Goal: Task Accomplishment & Management: Manage account settings

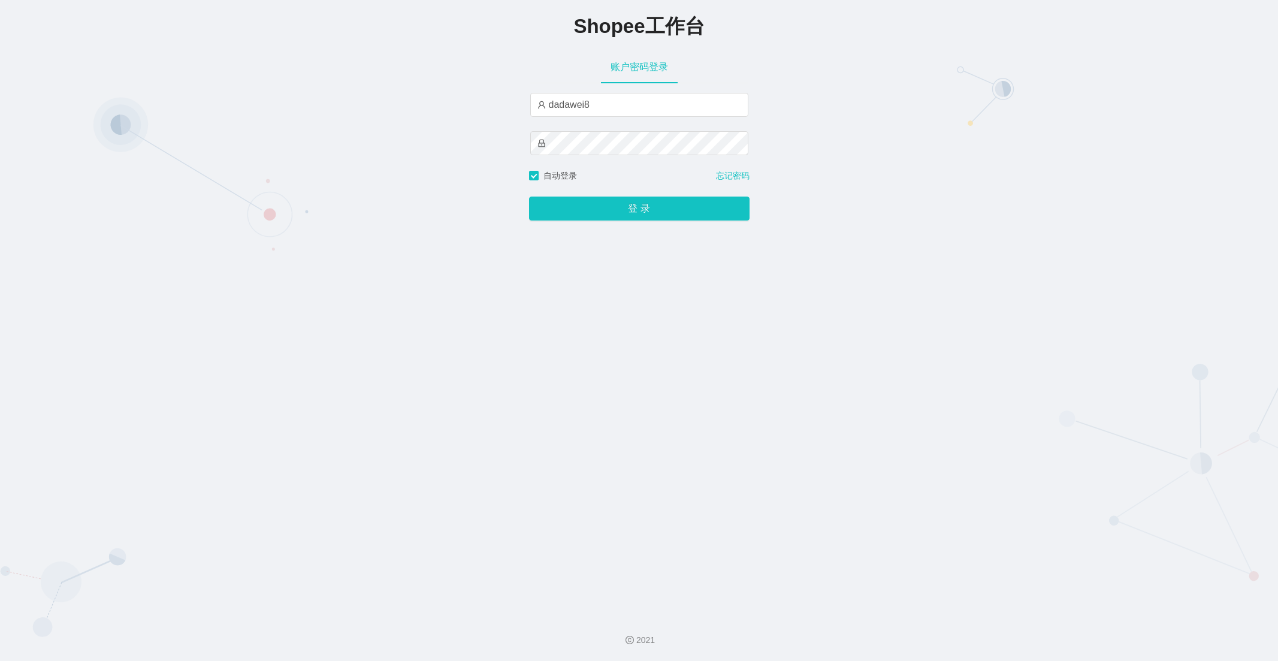
click at [602, 193] on div "登 录" at bounding box center [639, 201] width 220 height 38
click at [603, 202] on button "登 录" at bounding box center [639, 208] width 220 height 24
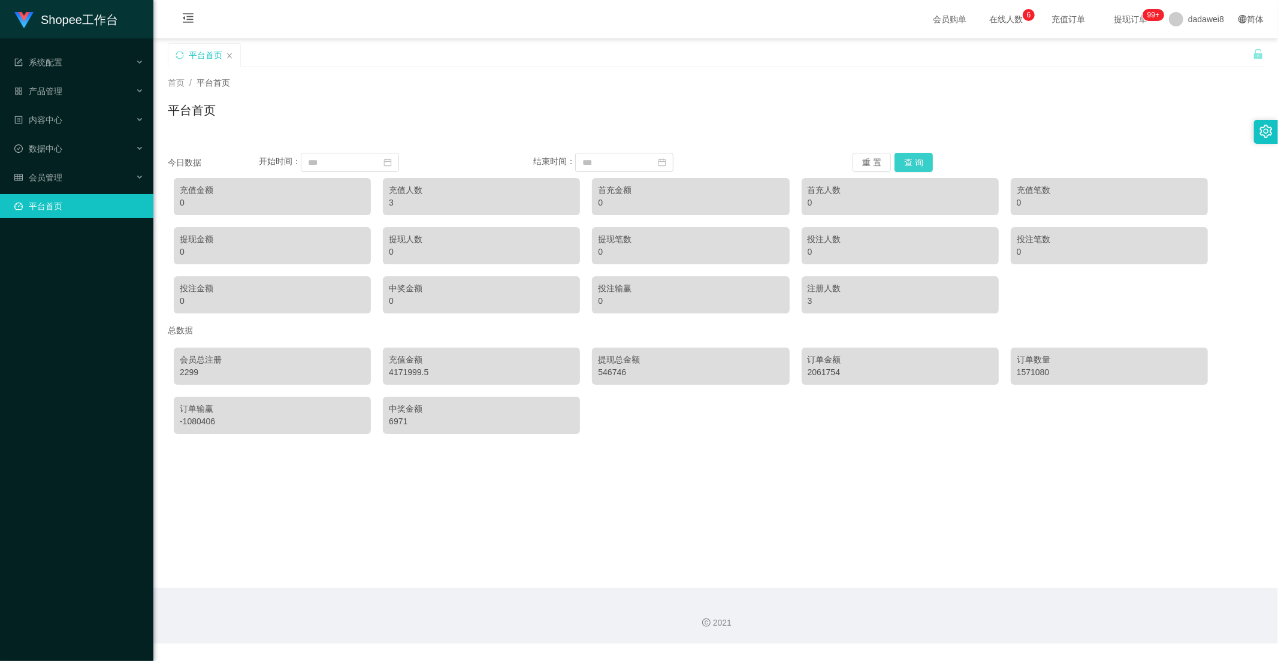
click at [925, 158] on button "查 询" at bounding box center [913, 162] width 38 height 19
click at [906, 165] on button "查 询" at bounding box center [913, 162] width 38 height 19
click at [59, 186] on div "会员管理" at bounding box center [76, 177] width 153 height 24
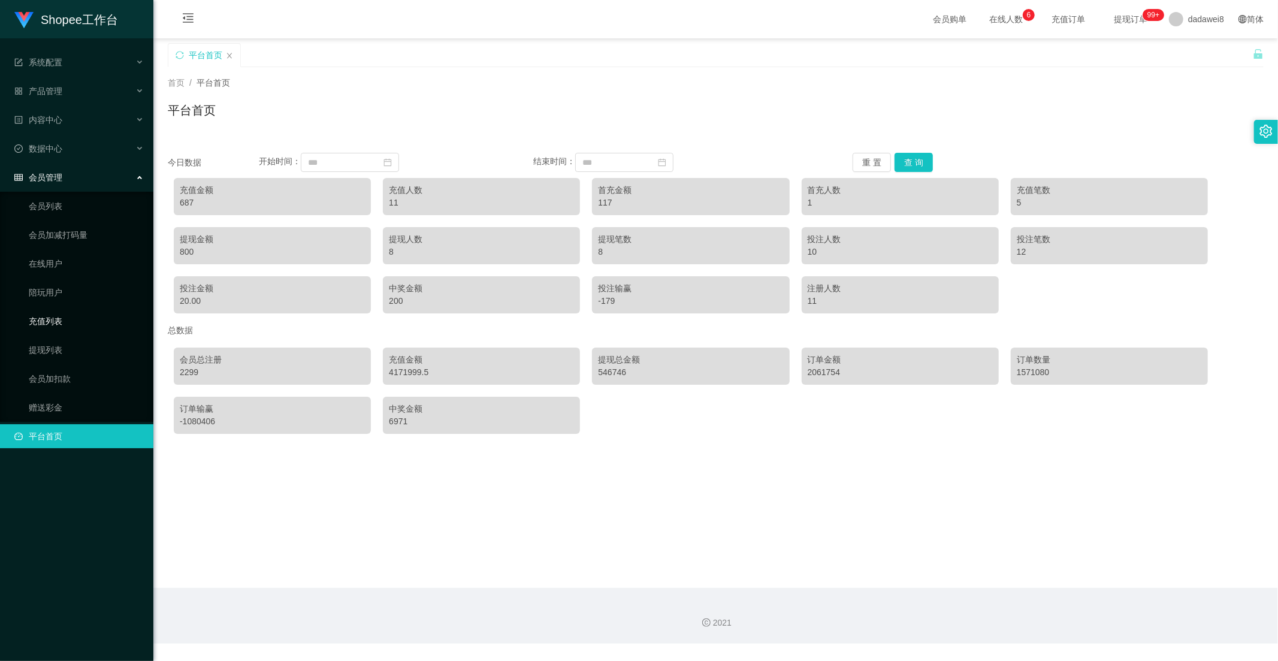
click at [69, 324] on link "充值列表" at bounding box center [86, 321] width 115 height 24
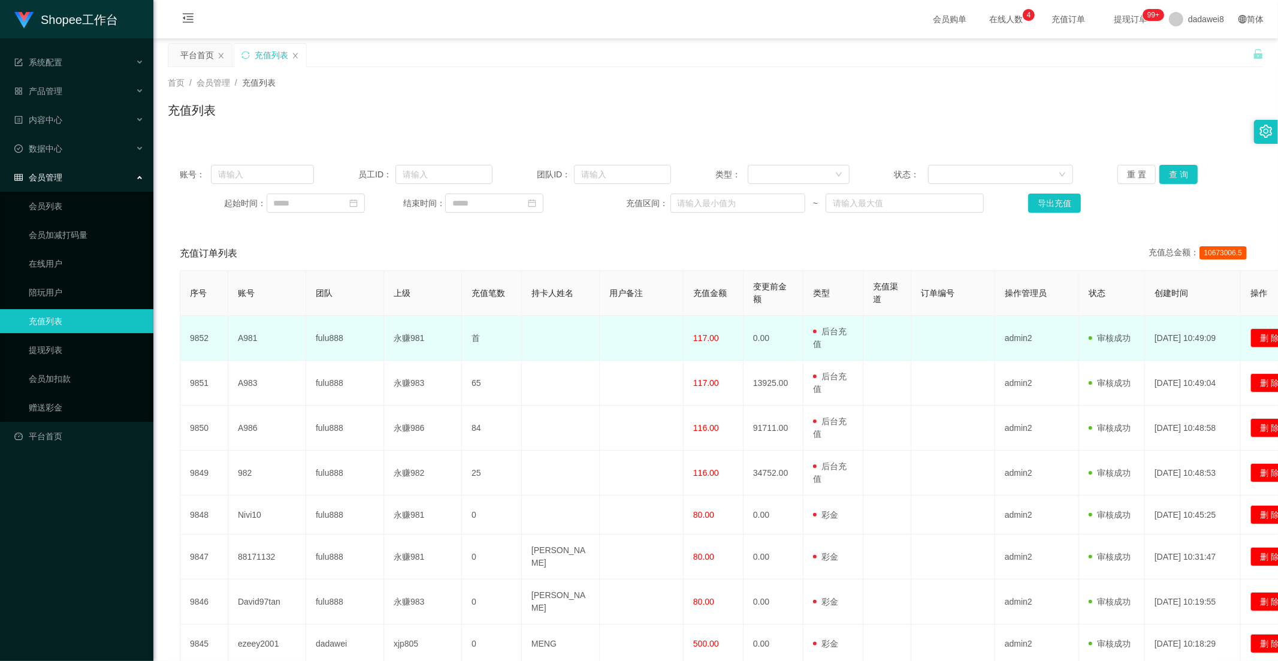
click at [699, 342] on span "117.00" at bounding box center [706, 338] width 26 height 10
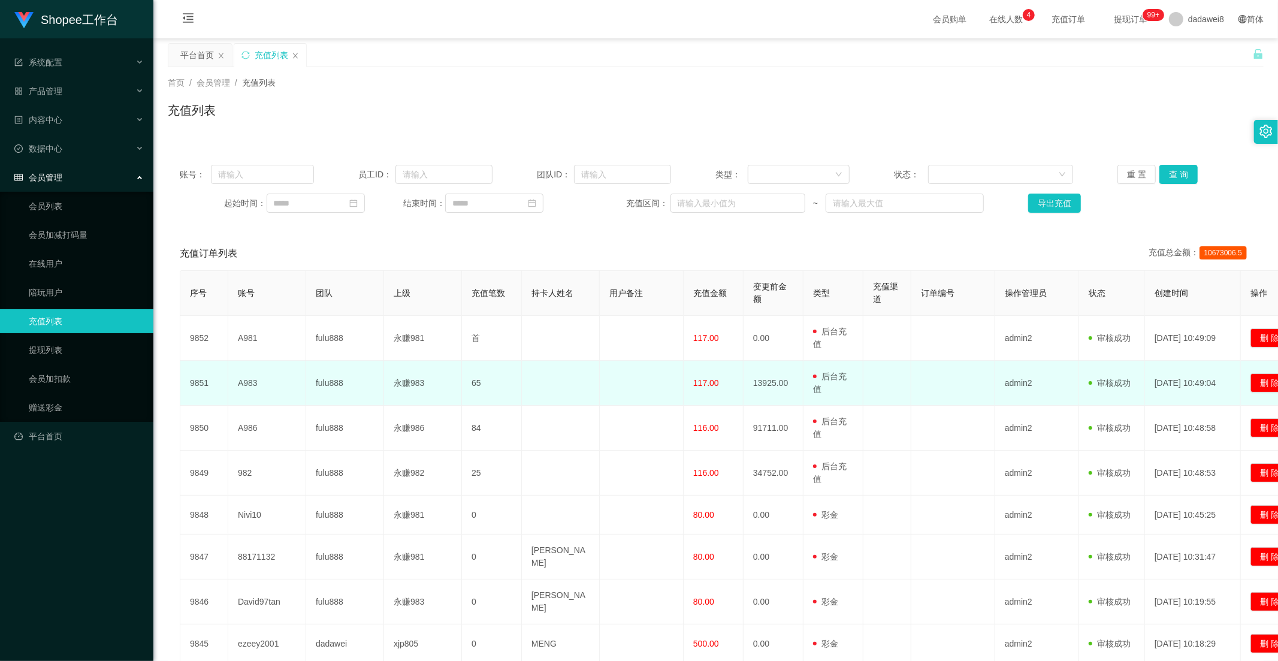
click at [696, 381] on span "117.00" at bounding box center [706, 383] width 26 height 10
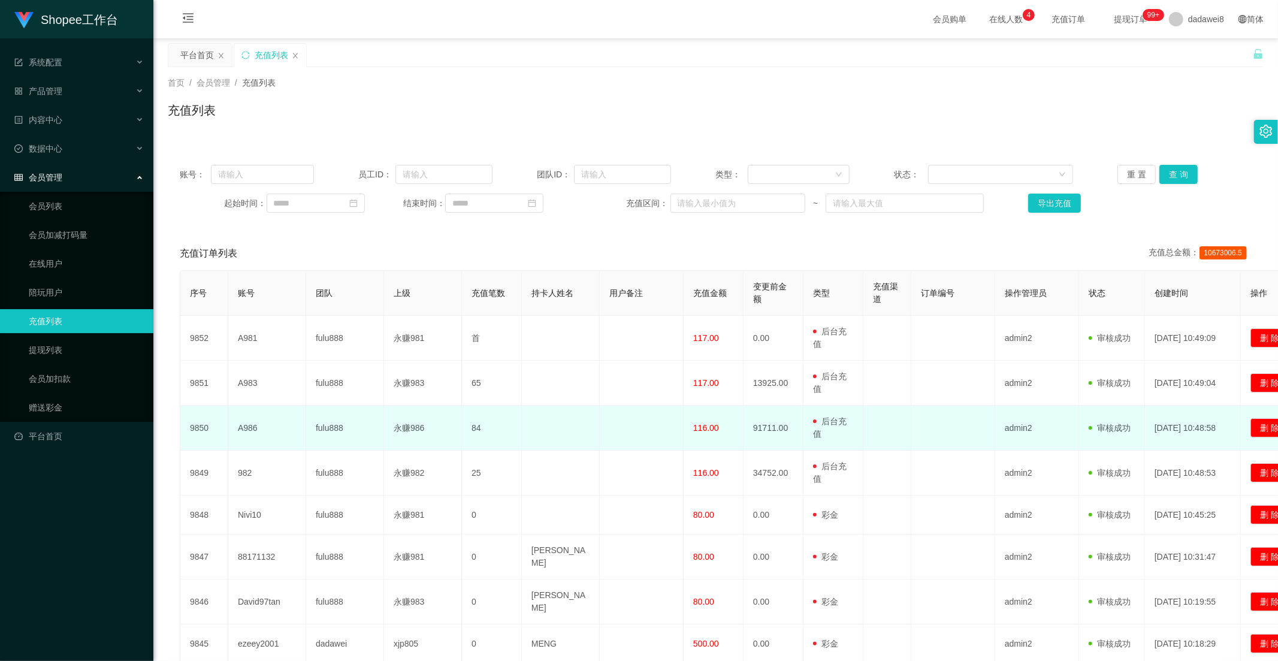
click at [695, 419] on td "116.00" at bounding box center [713, 427] width 60 height 45
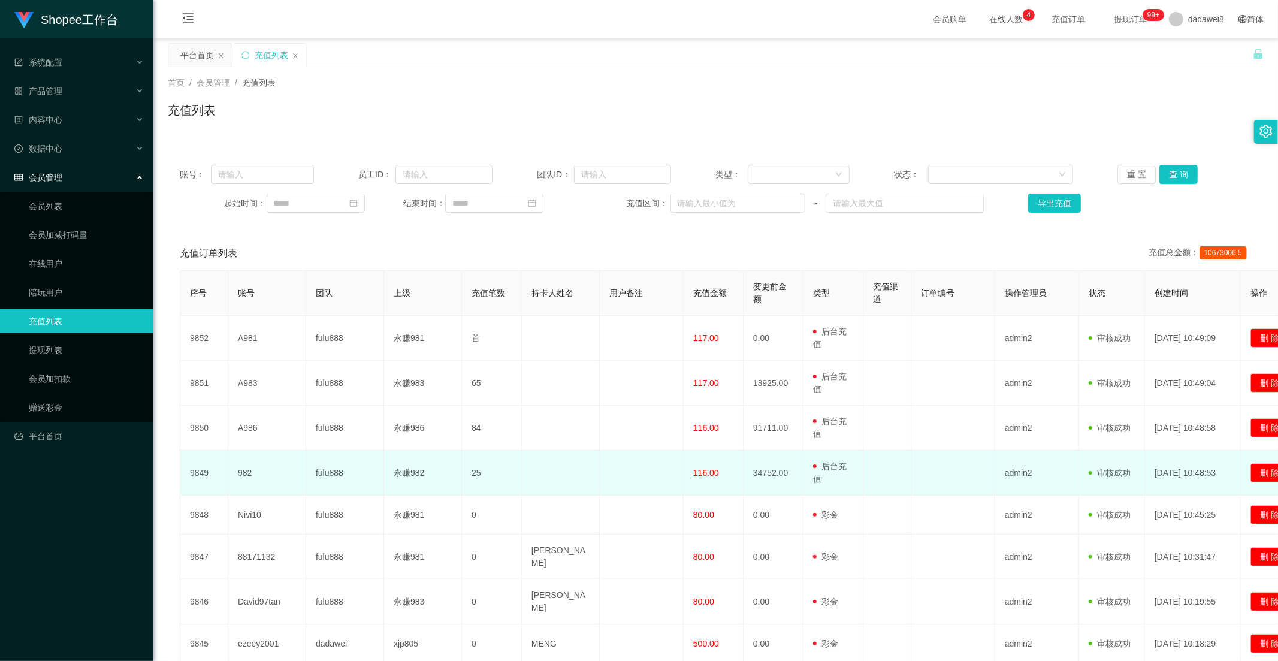
click at [703, 468] on span "116.00" at bounding box center [706, 473] width 26 height 10
click at [727, 471] on td "116.00" at bounding box center [713, 472] width 60 height 45
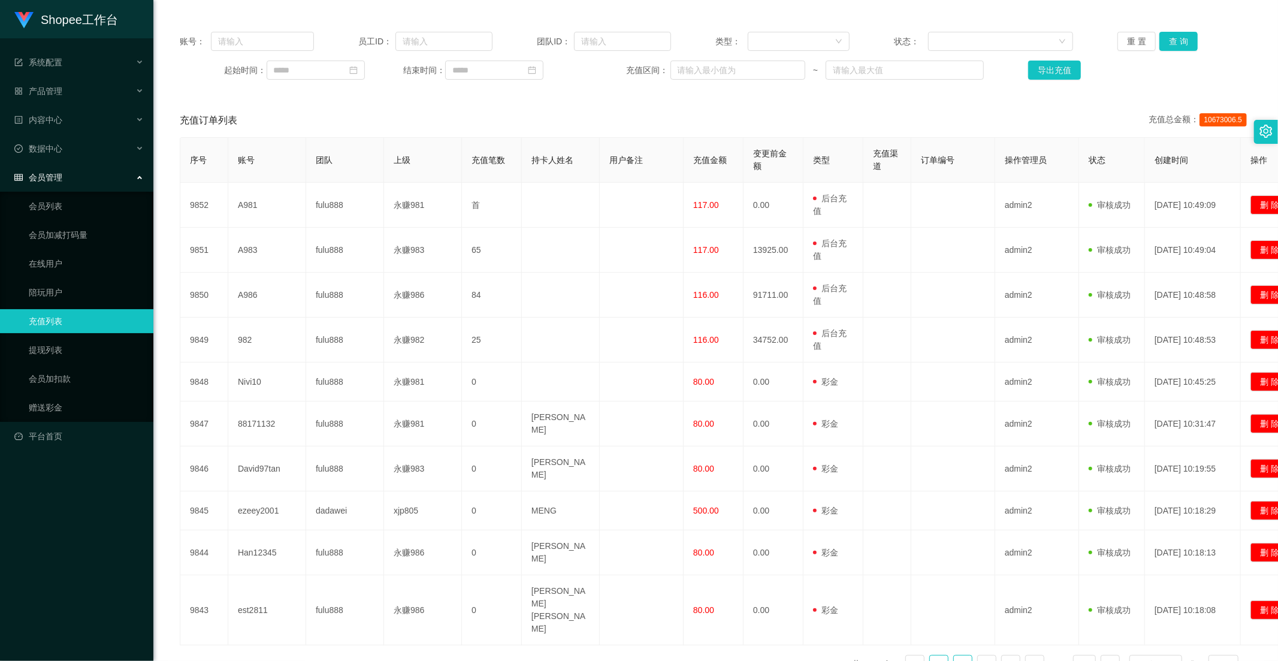
click at [954, 655] on link "2" at bounding box center [963, 664] width 18 height 18
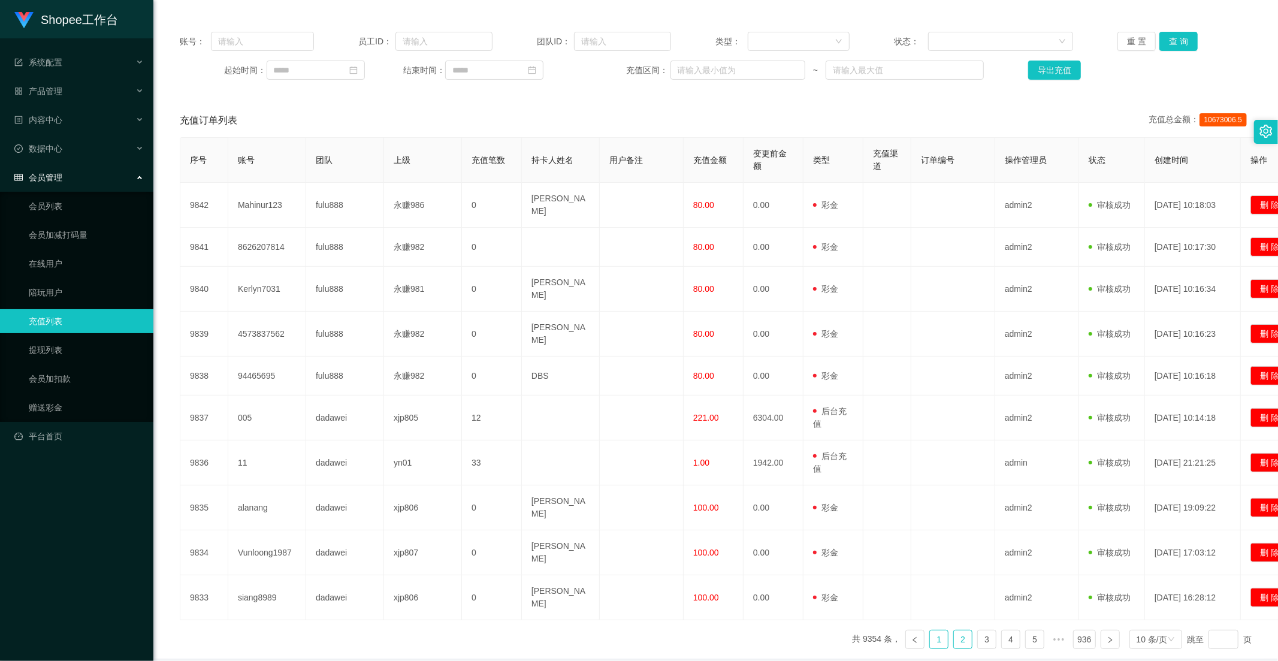
click at [930, 630] on link "1" at bounding box center [939, 639] width 18 height 18
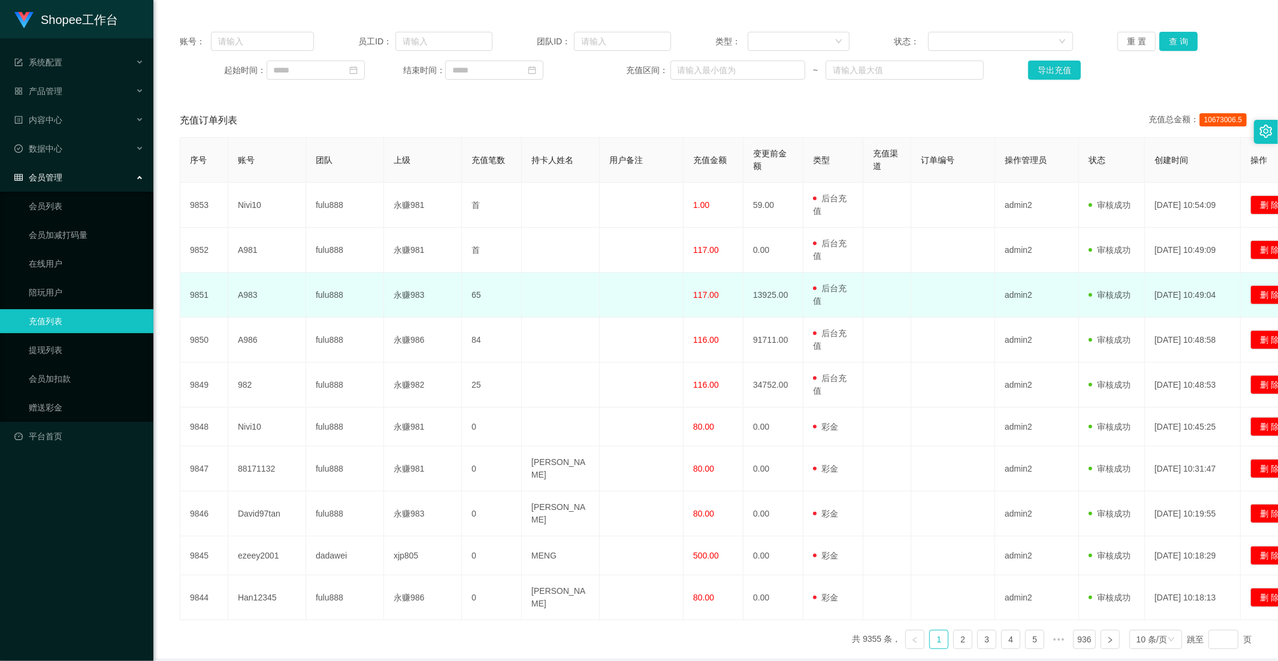
click at [698, 296] on span "117.00" at bounding box center [706, 295] width 26 height 10
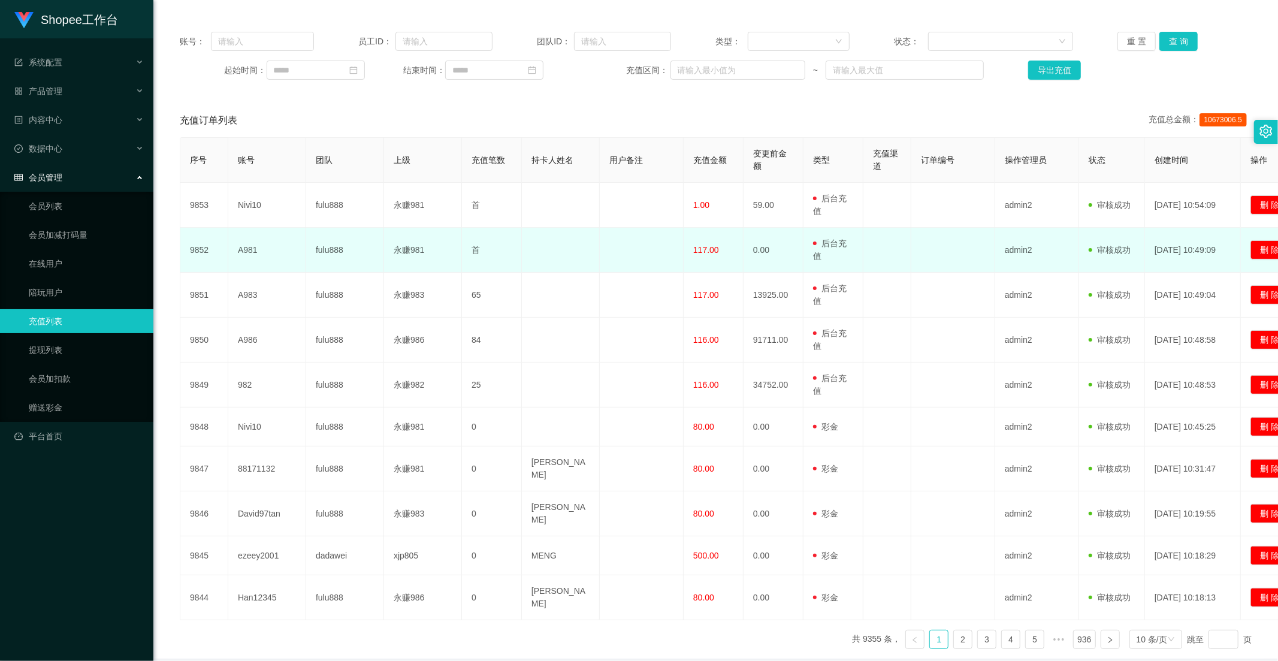
click at [656, 232] on td at bounding box center [642, 250] width 84 height 45
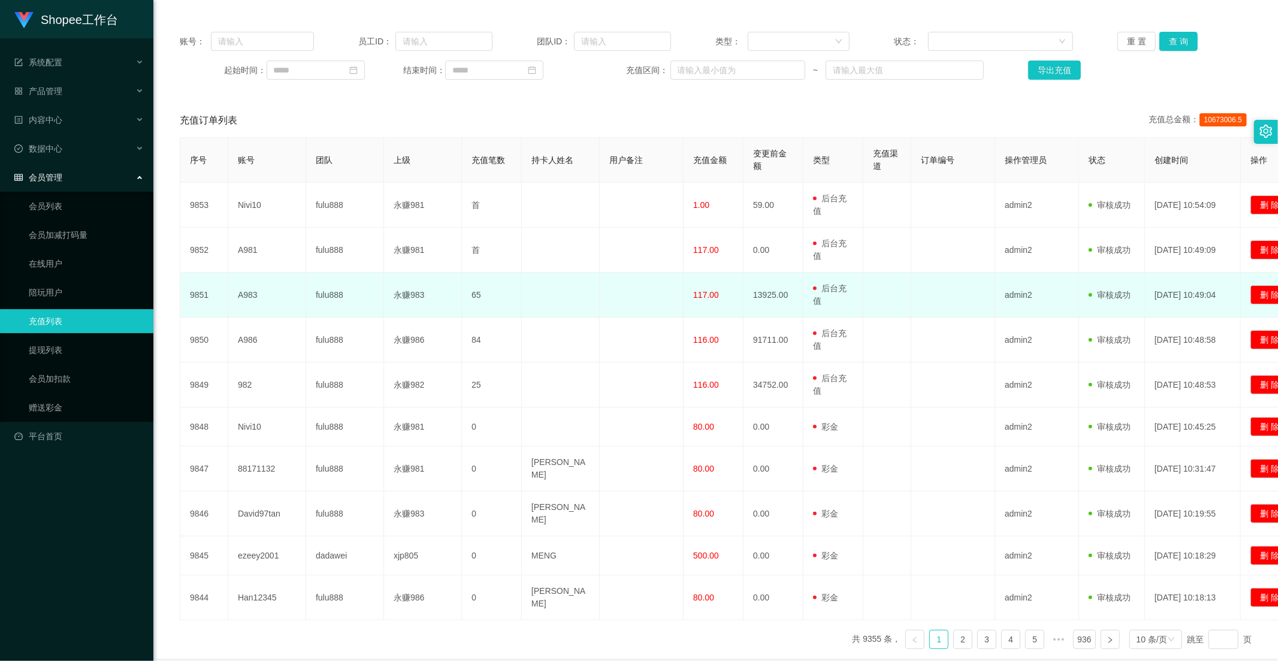
click at [639, 280] on td at bounding box center [642, 295] width 84 height 45
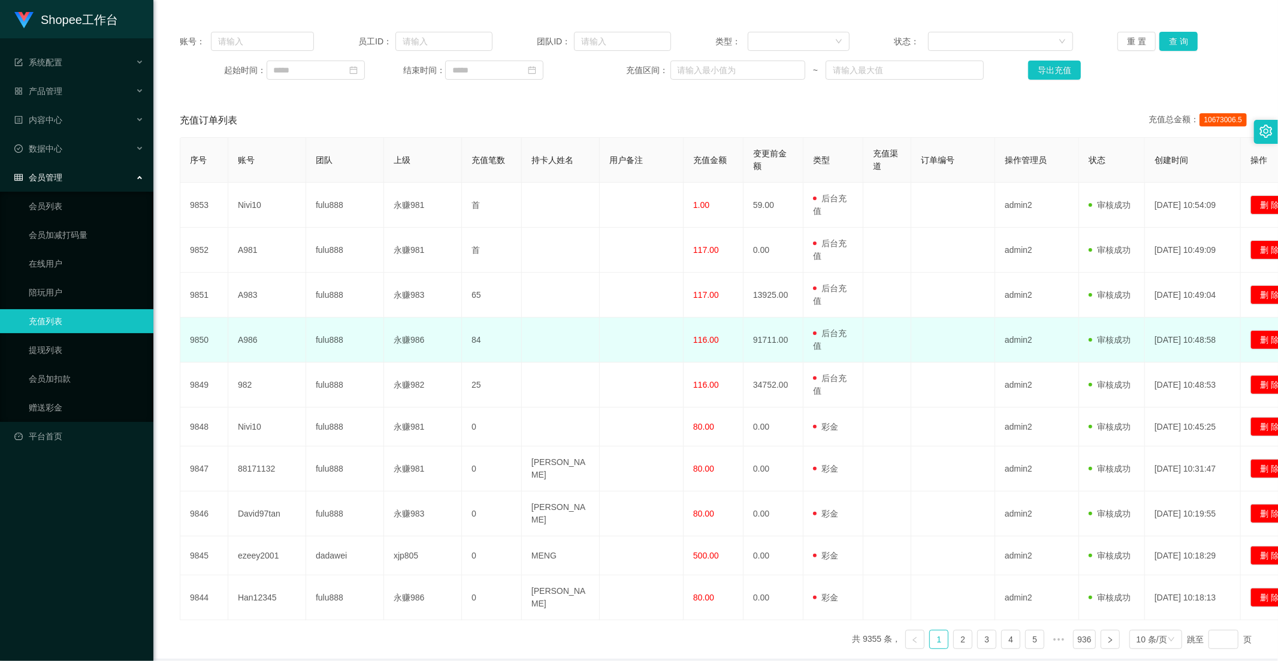
click at [633, 327] on td at bounding box center [642, 339] width 84 height 45
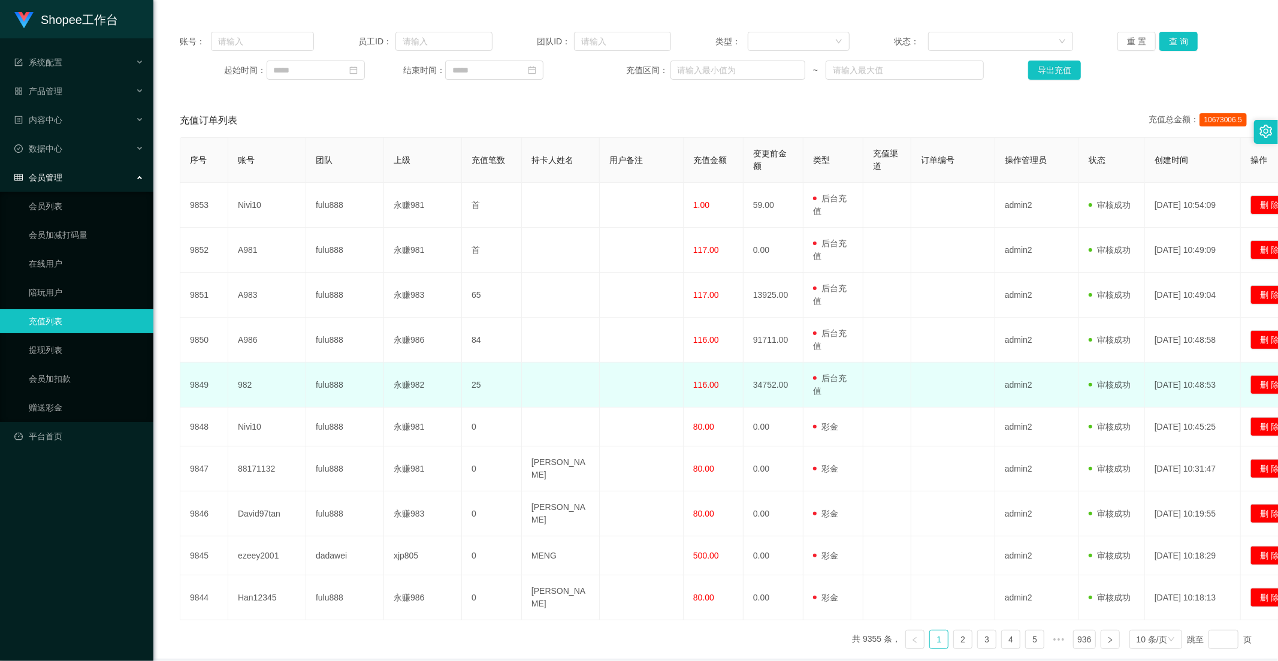
click at [630, 381] on td at bounding box center [642, 384] width 84 height 45
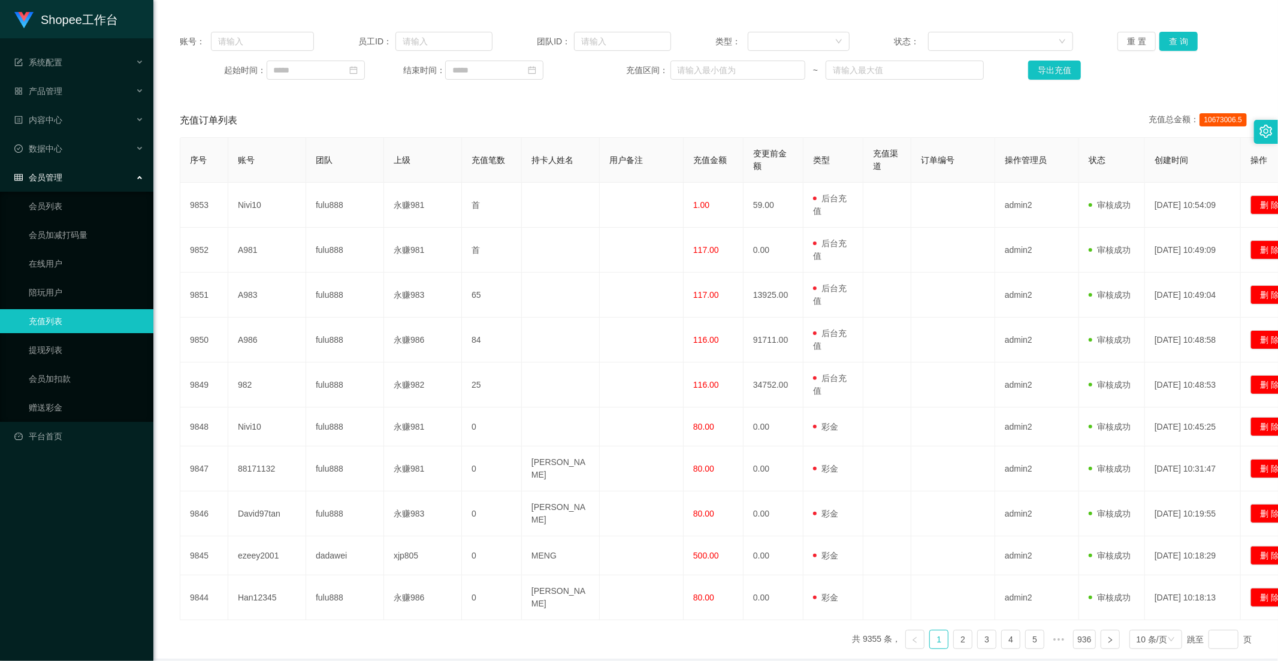
scroll to position [0, 0]
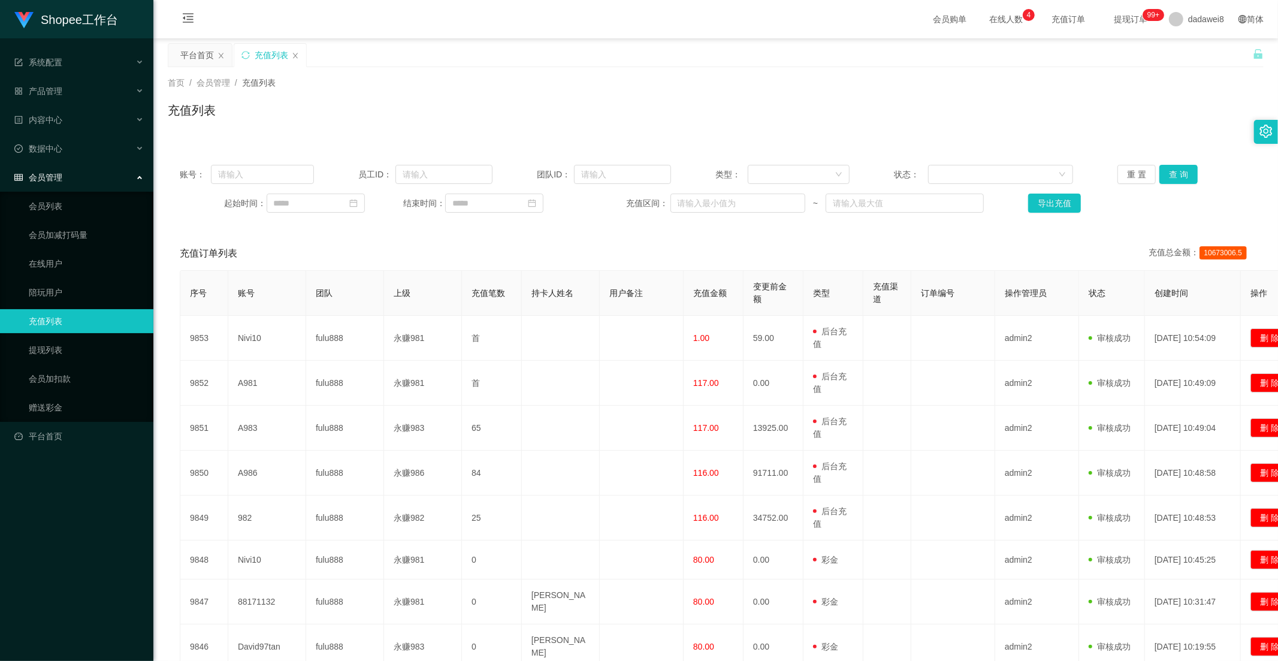
click at [57, 181] on span "会员管理" at bounding box center [38, 177] width 48 height 10
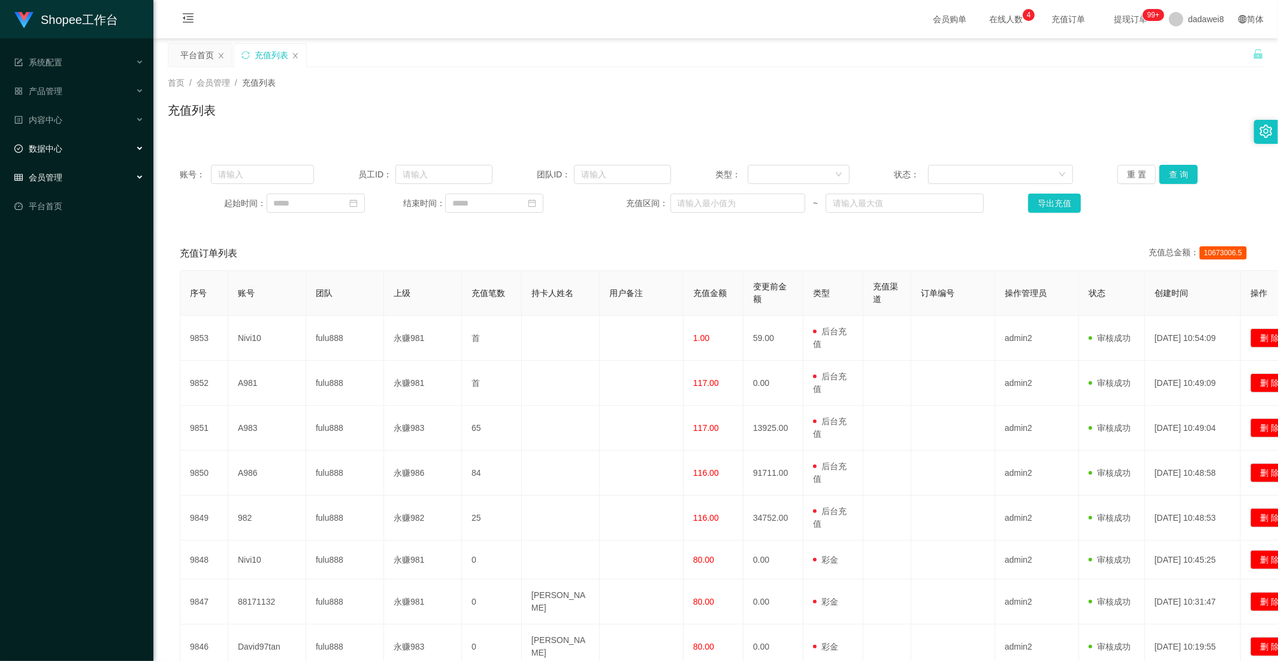
click at [56, 155] on div "数据中心" at bounding box center [76, 149] width 153 height 24
click at [62, 184] on link "员工统计" at bounding box center [86, 177] width 115 height 24
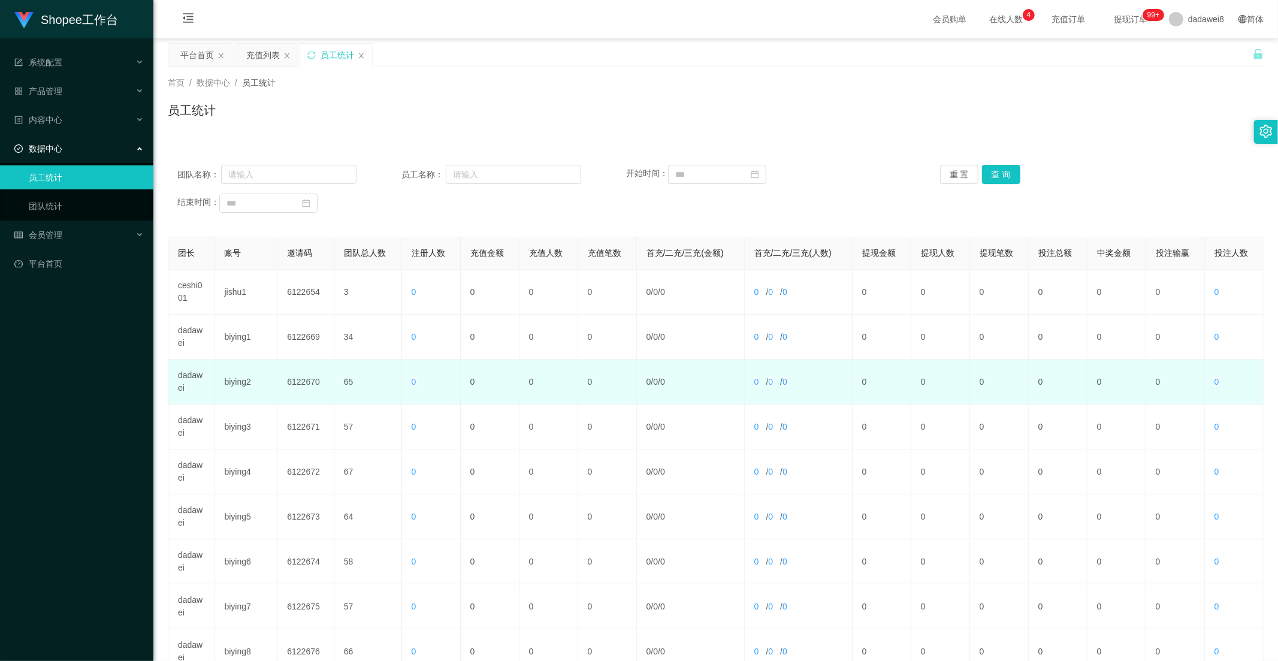
scroll to position [168, 0]
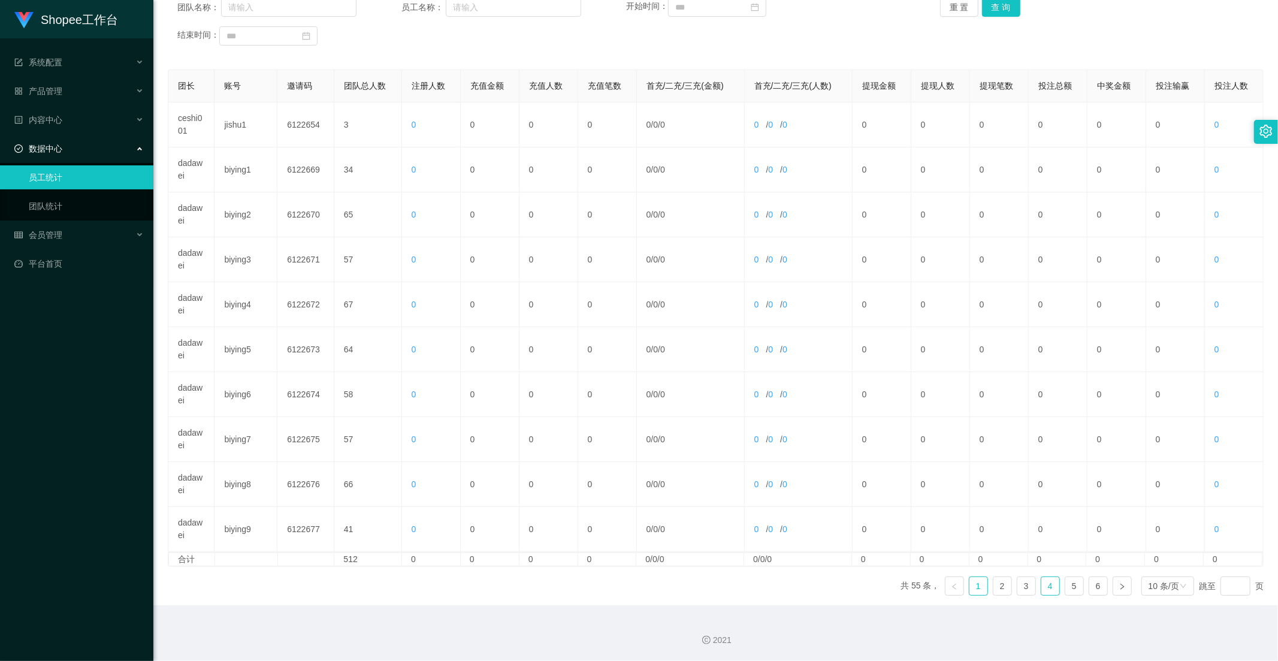
click at [1041, 585] on link "4" at bounding box center [1050, 586] width 18 height 18
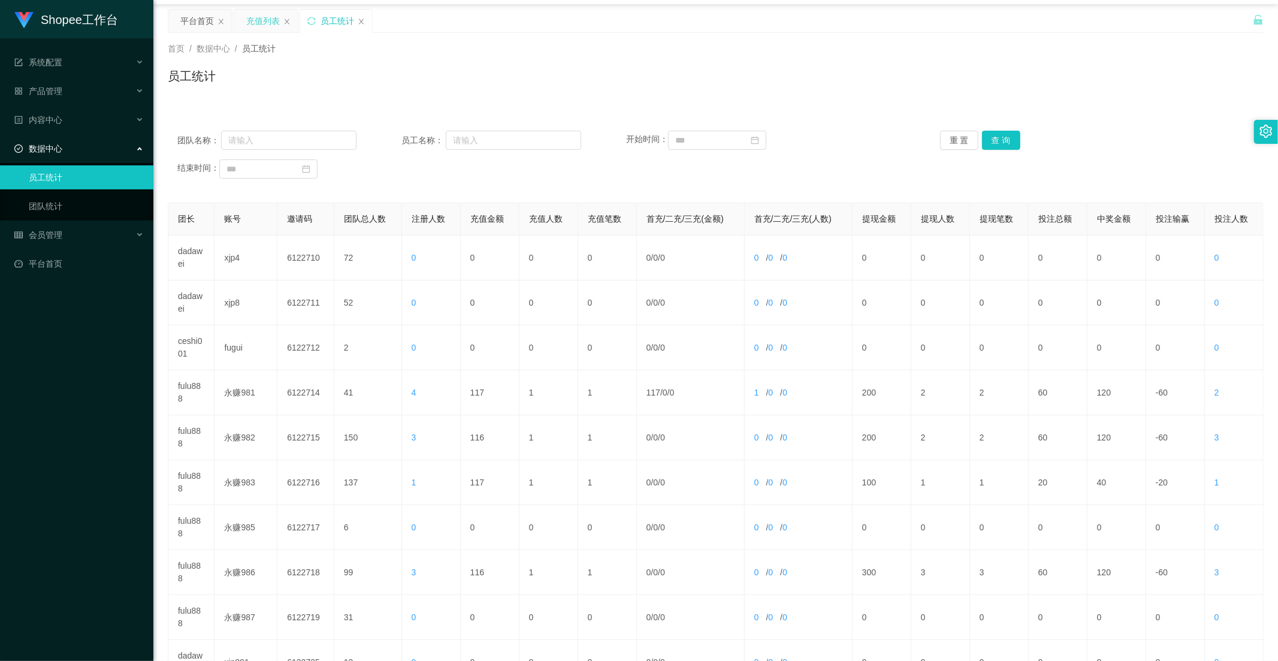
click at [265, 17] on div "充值列表" at bounding box center [263, 21] width 34 height 23
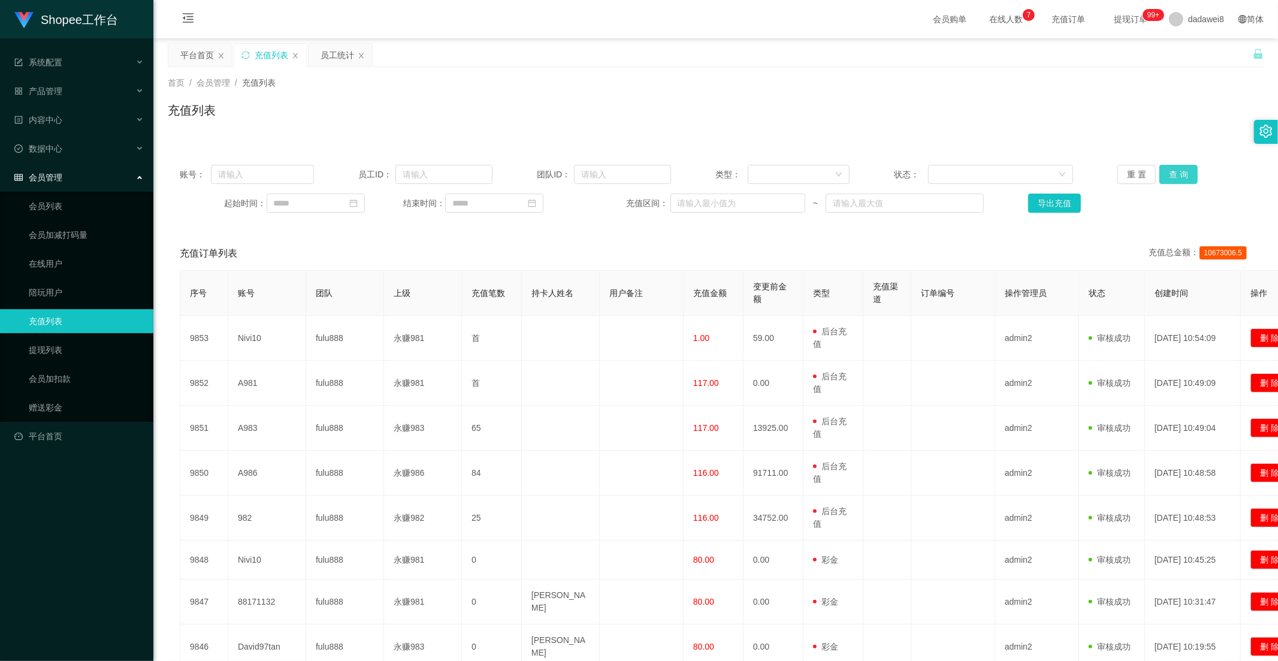
click at [1172, 170] on button "查 询" at bounding box center [1178, 174] width 38 height 19
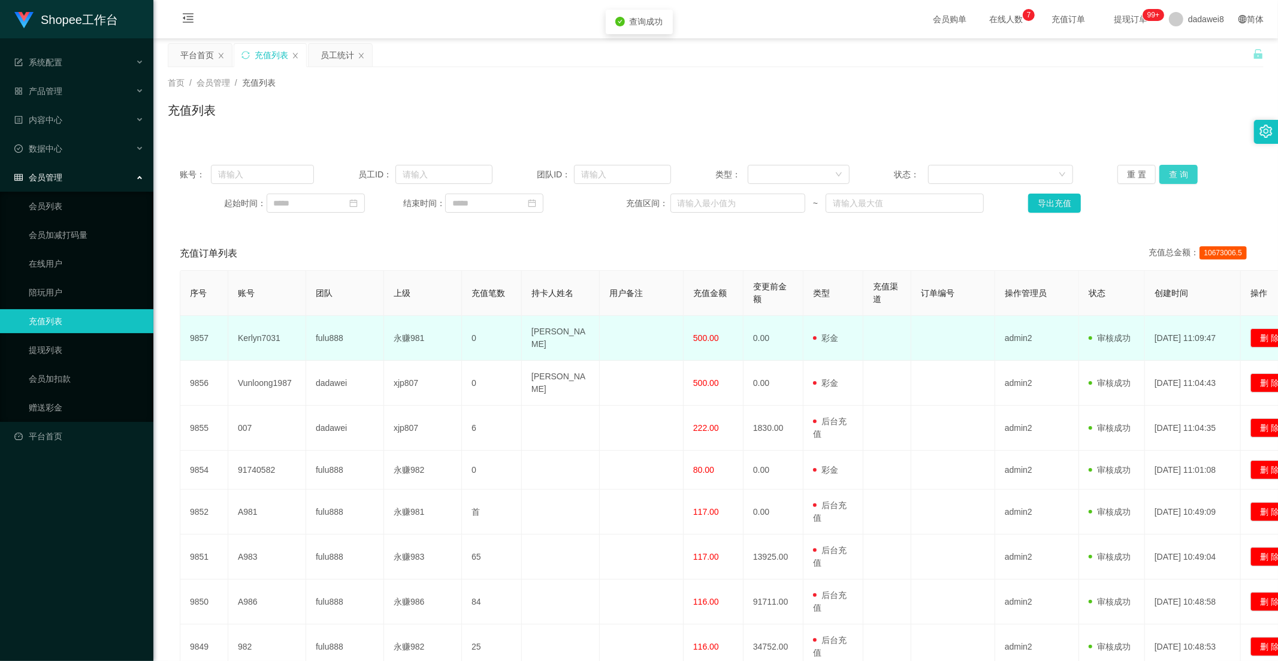
scroll to position [66, 0]
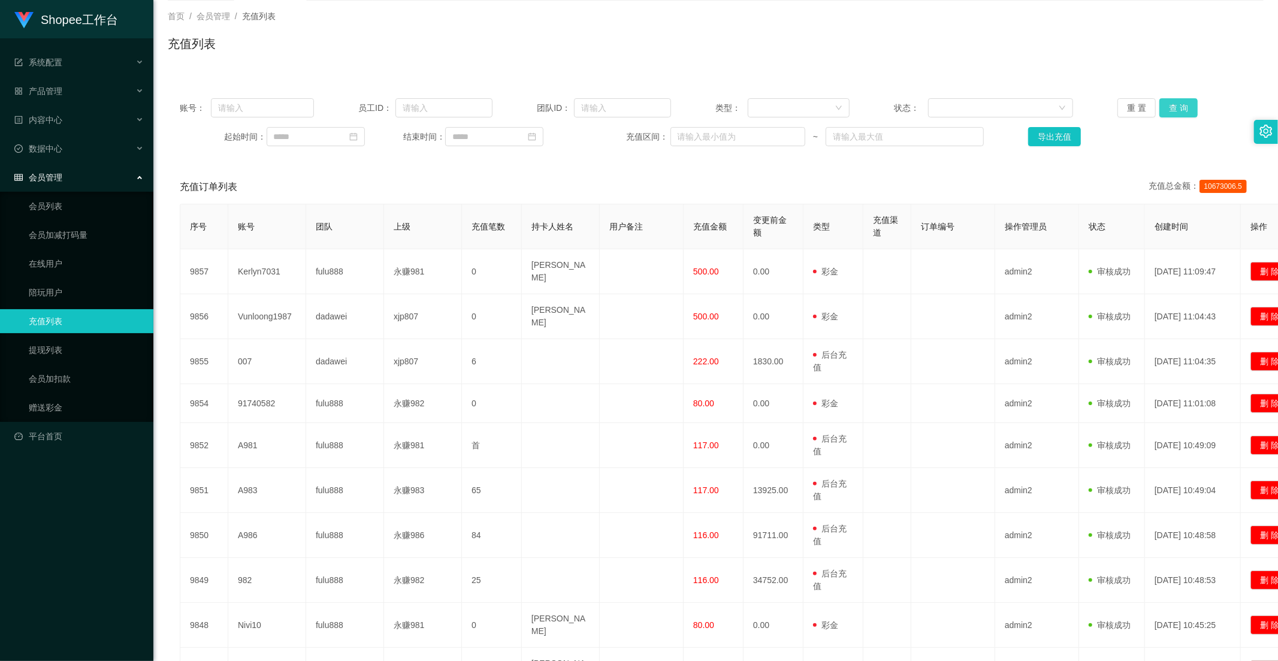
click at [1170, 114] on button "查 询" at bounding box center [1178, 107] width 38 height 19
click at [1167, 105] on button "查 询" at bounding box center [1178, 107] width 38 height 19
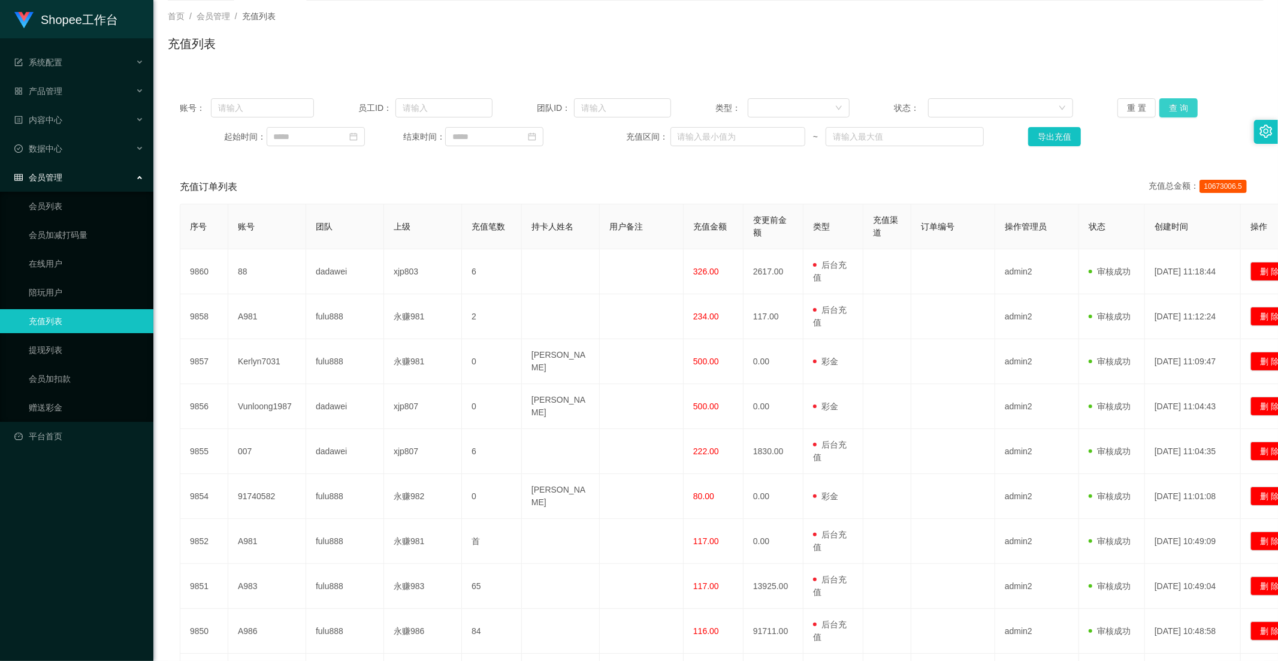
scroll to position [0, 0]
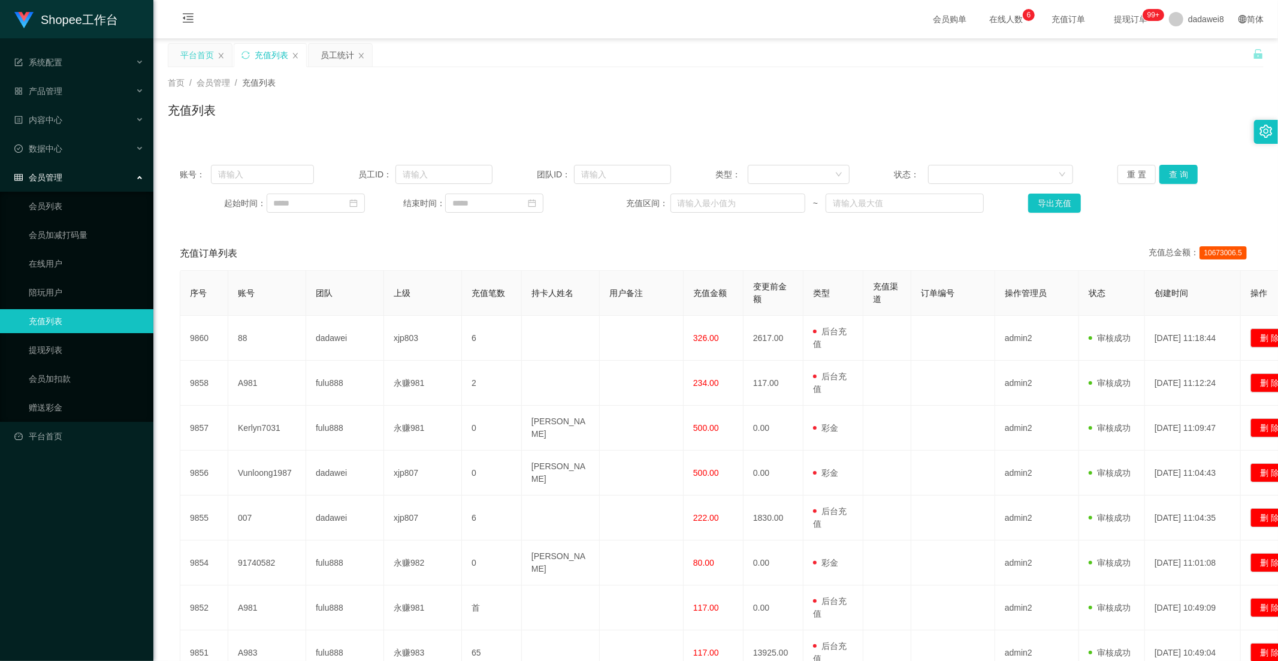
click at [184, 44] on div "平台首页" at bounding box center [197, 55] width 34 height 23
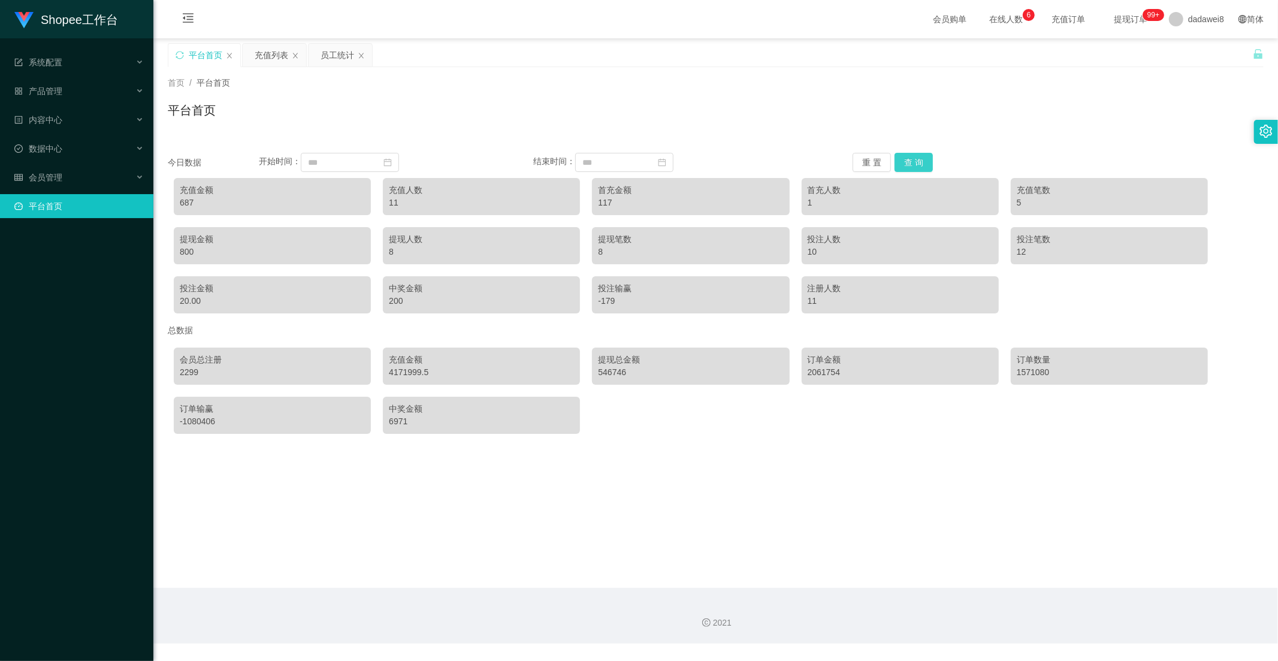
click at [902, 165] on button "查 询" at bounding box center [913, 162] width 38 height 19
click at [1202, 27] on span "dadawei8" at bounding box center [1206, 19] width 36 height 38
click at [1192, 54] on span "退出登录" at bounding box center [1188, 52] width 34 height 10
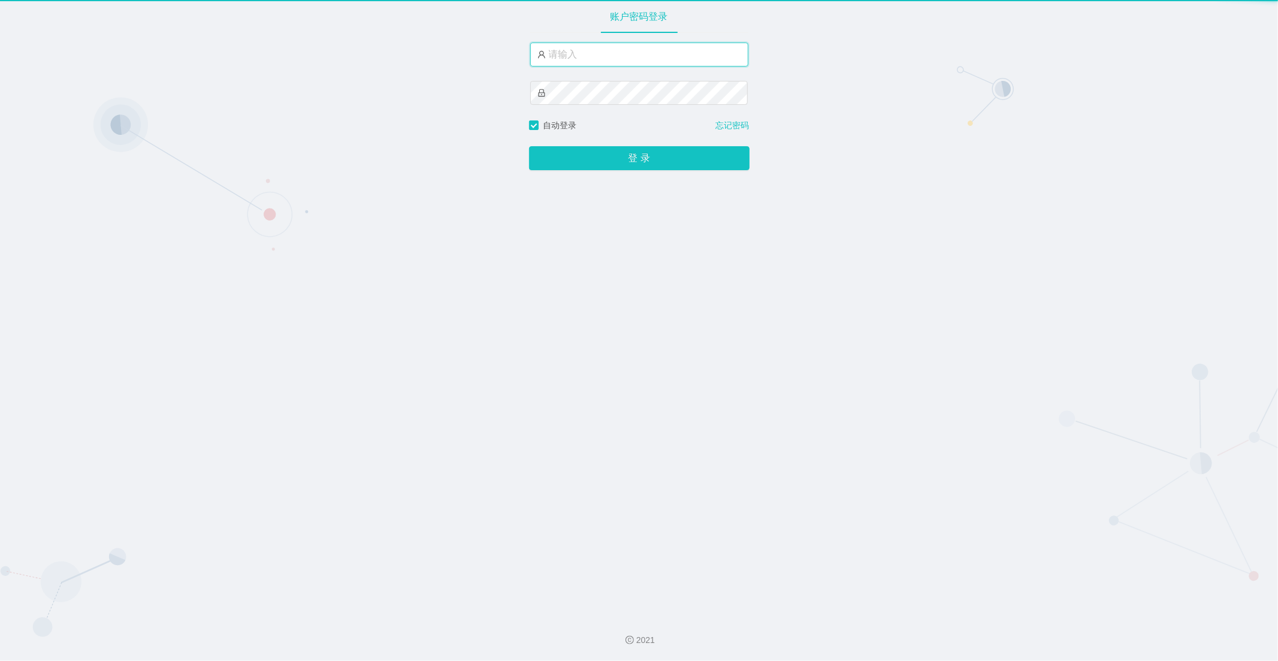
type input "dadawei8"
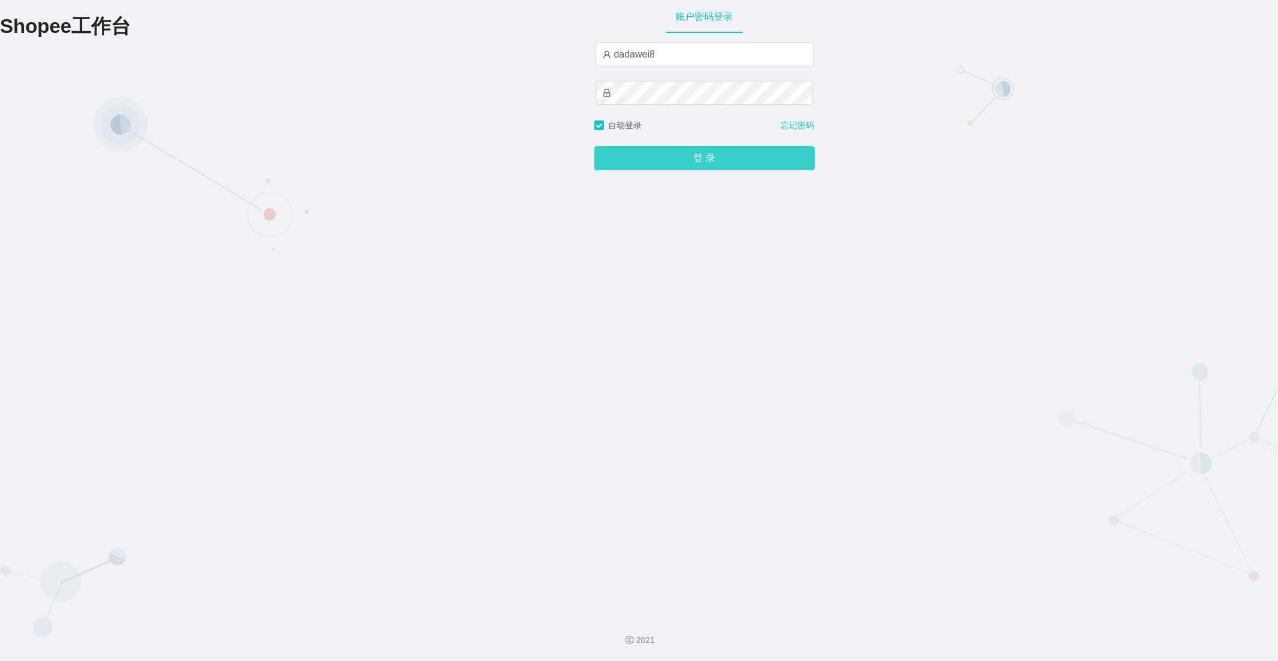
click at [685, 158] on button "登 录" at bounding box center [704, 158] width 220 height 24
